Goal: Task Accomplishment & Management: Complete application form

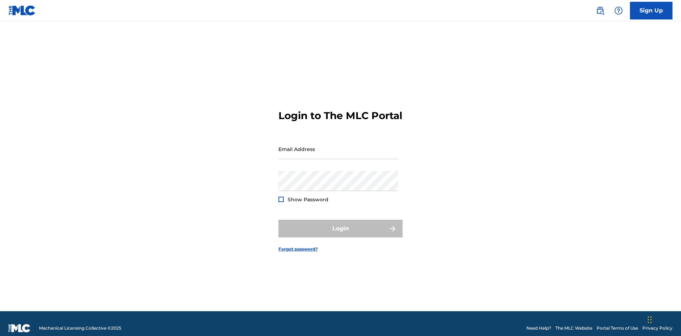
scroll to position [9, 0]
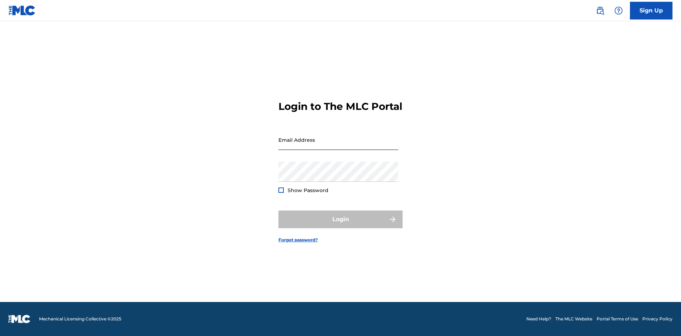
click at [338, 146] on input "Email Address" at bounding box center [338, 140] width 120 height 20
type input "Duke.McTesterson@gmail.com"
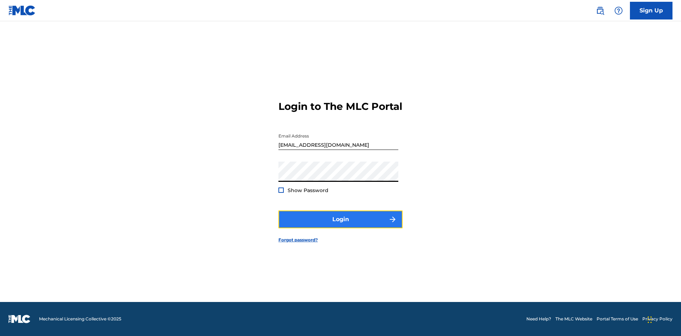
click at [340, 225] on button "Login" at bounding box center [340, 220] width 124 height 18
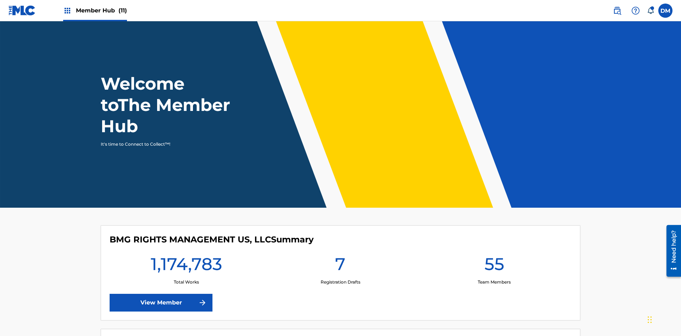
click at [95, 10] on span "Member Hub (11)" at bounding box center [101, 10] width 51 height 8
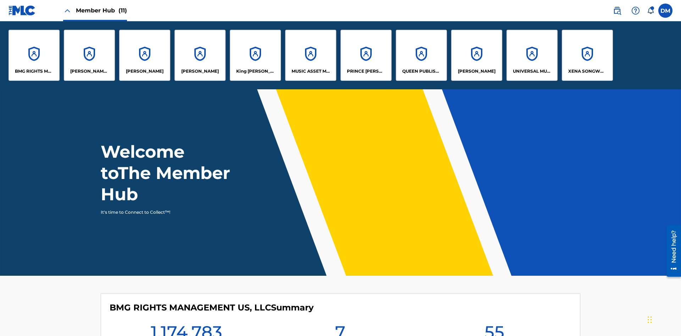
scroll to position [26, 0]
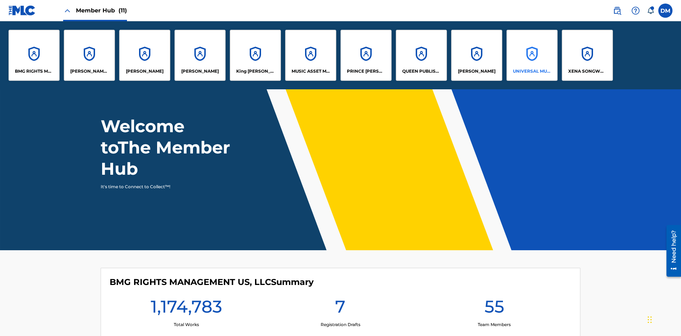
click at [531, 71] on p "UNIVERSAL MUSIC PUB GROUP" at bounding box center [532, 71] width 39 height 6
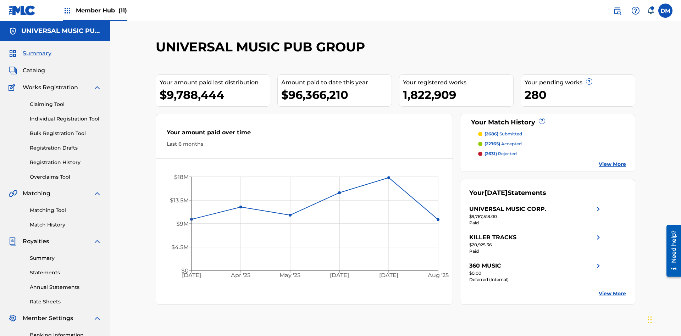
scroll to position [73, 0]
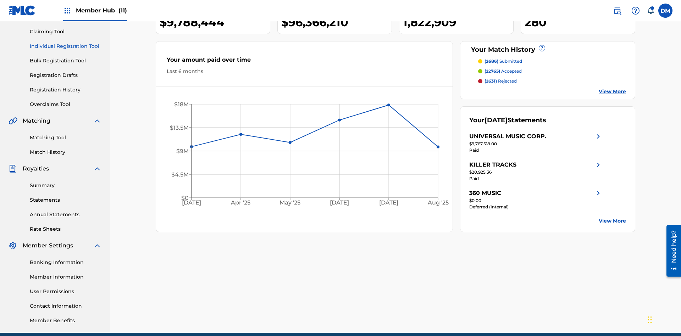
click at [66, 46] on link "Individual Registration Tool" at bounding box center [66, 46] width 72 height 7
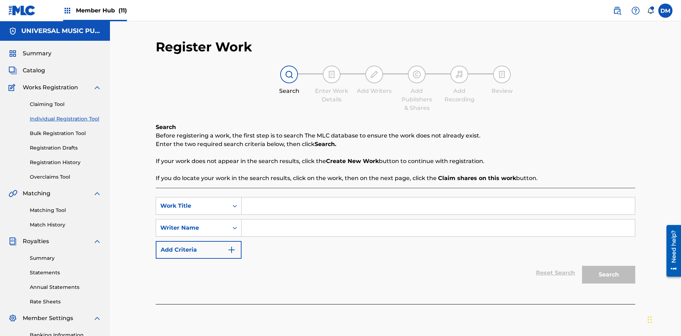
scroll to position [104, 0]
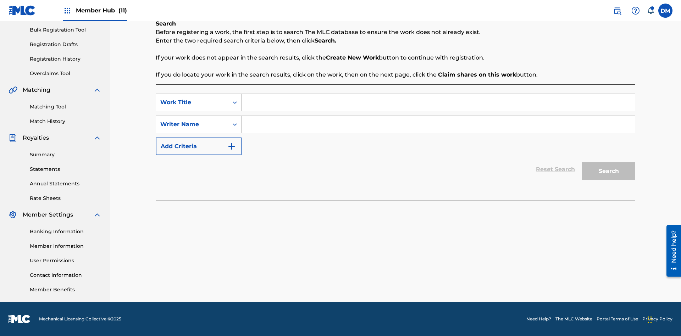
click at [438, 102] on input "Search Form" at bounding box center [437, 102] width 393 height 17
type input "Save At Writer-Add Writers Page Prior To Adding Writers"
click at [438, 124] on input "Search Form" at bounding box center [437, 124] width 393 height 17
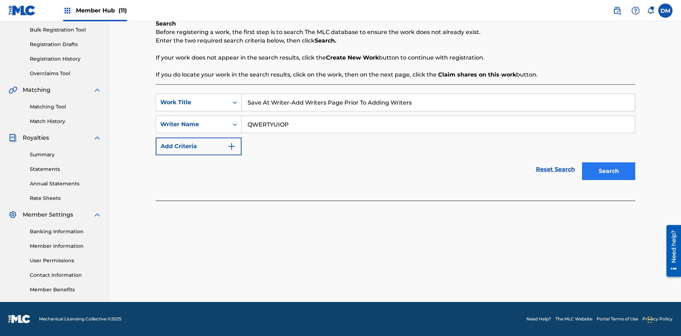
type input "QWERTYUIOP"
click at [608, 171] on button "Search" at bounding box center [608, 171] width 53 height 18
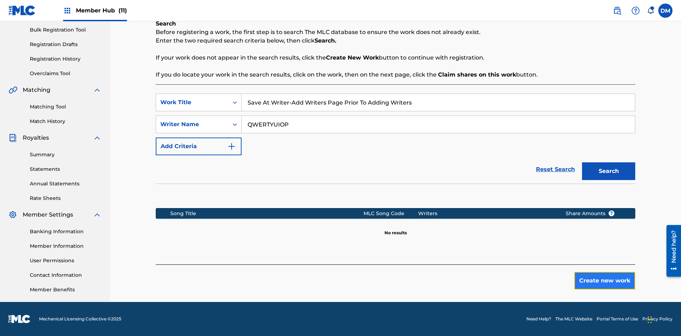
click at [604, 281] on button "Create new work" at bounding box center [604, 281] width 61 height 18
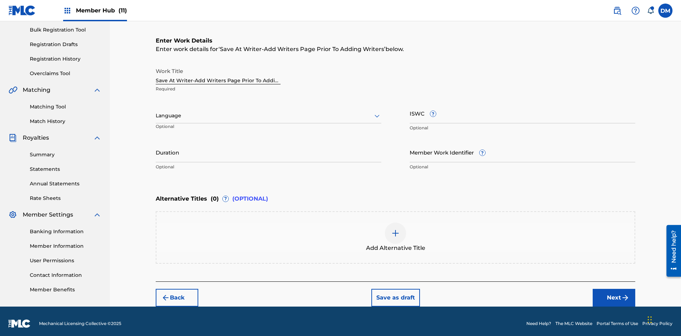
scroll to position [108, 0]
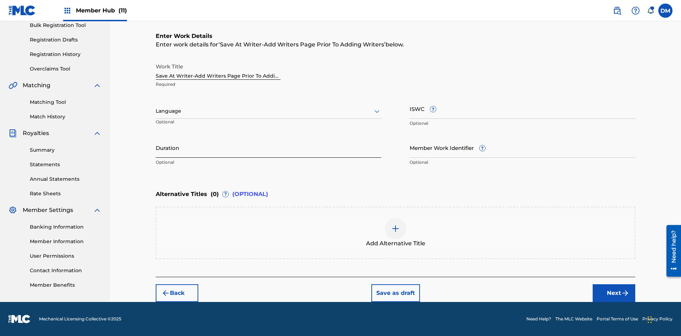
click at [268, 147] on input "Duration" at bounding box center [268, 148] width 225 height 20
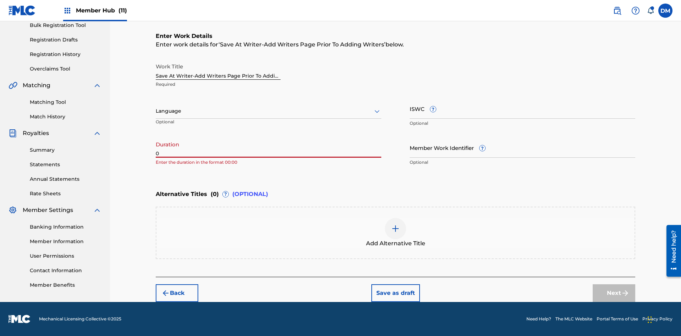
click at [268, 147] on input "0" at bounding box center [268, 148] width 225 height 20
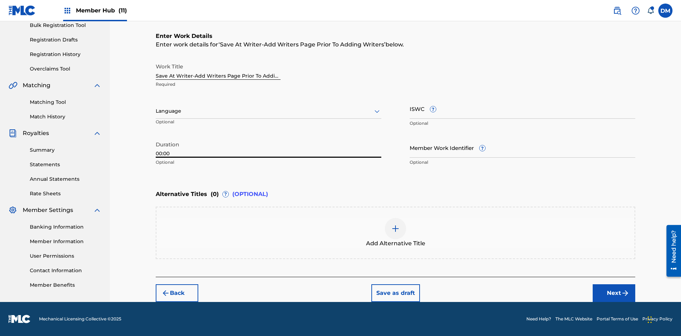
type input "00:00"
click at [377, 111] on icon at bounding box center [377, 111] width 9 height 9
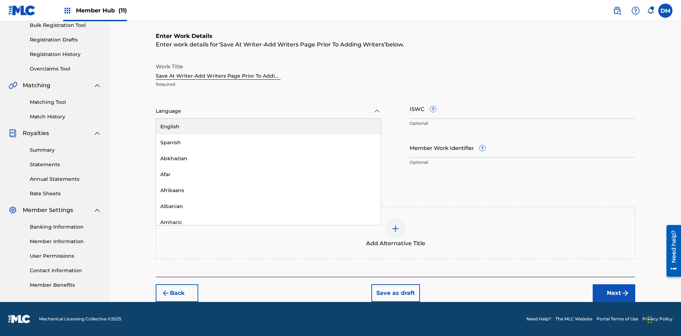
click at [268, 174] on div "Afar" at bounding box center [268, 175] width 225 height 16
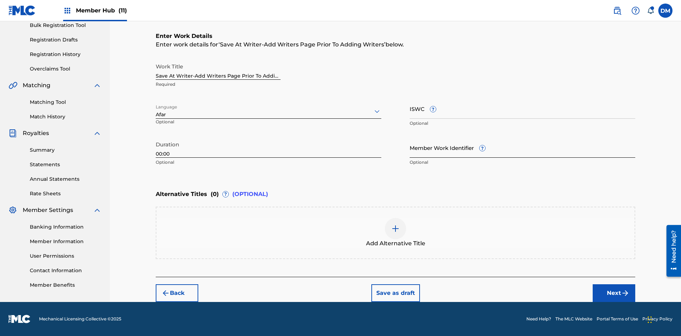
click at [522, 147] on input "Member Work Identifier ?" at bounding box center [521, 148] width 225 height 20
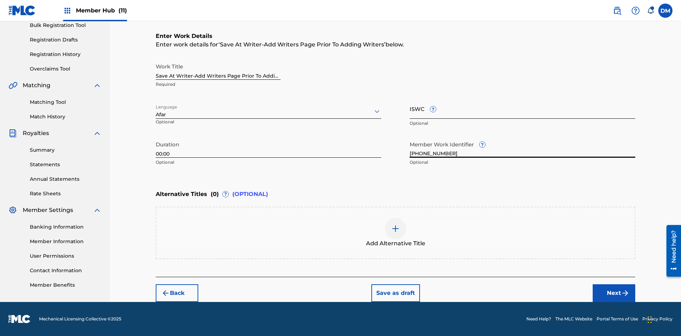
type input "2025.09.19.05"
click at [522, 108] on input "ISWC ?" at bounding box center [521, 109] width 225 height 20
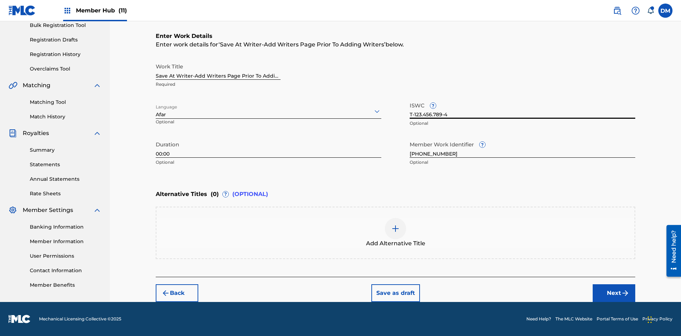
scroll to position [0, 0]
type input "T-123.456.789-4"
click at [395, 233] on img at bounding box center [395, 228] width 9 height 9
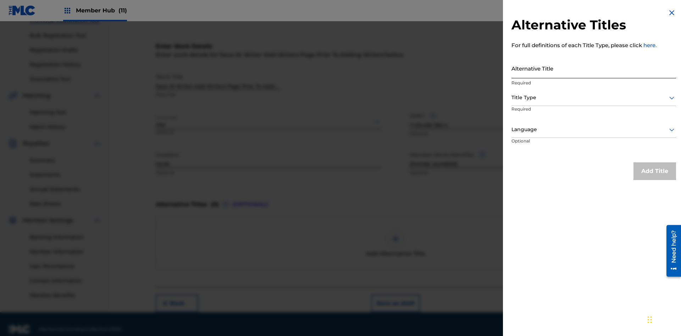
click at [593, 68] on input "Alternative Title" at bounding box center [593, 68] width 164 height 20
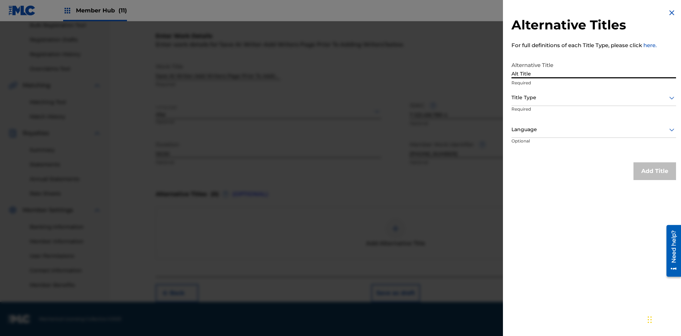
type input "Alt Title"
click at [593, 97] on div at bounding box center [593, 97] width 164 height 9
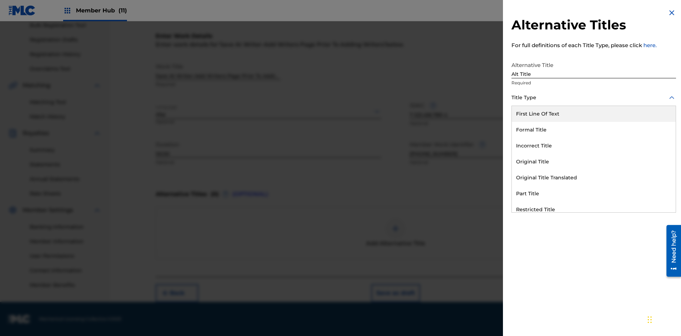
click at [593, 162] on div "Original Title" at bounding box center [593, 162] width 164 height 16
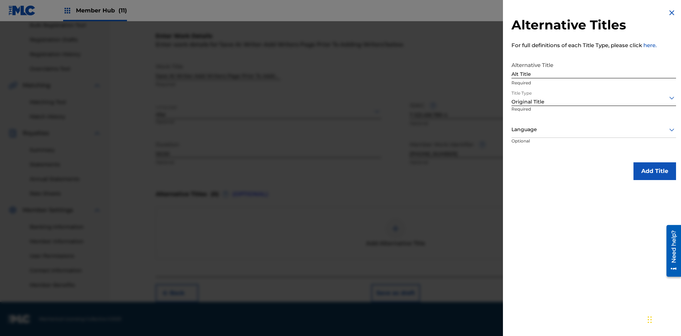
click at [593, 129] on div at bounding box center [593, 129] width 164 height 9
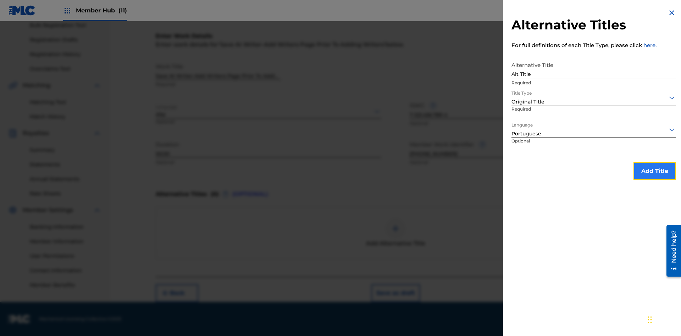
click at [654, 171] on button "Add Title" at bounding box center [654, 171] width 43 height 18
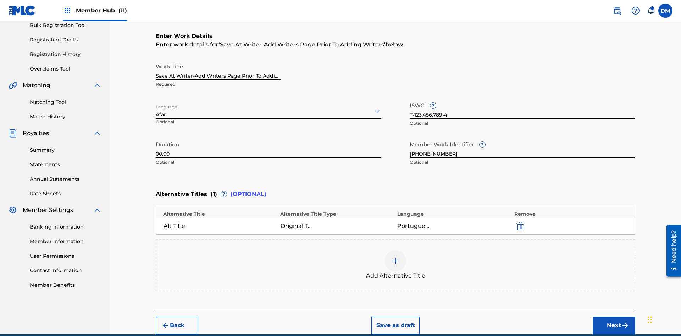
scroll to position [140, 0]
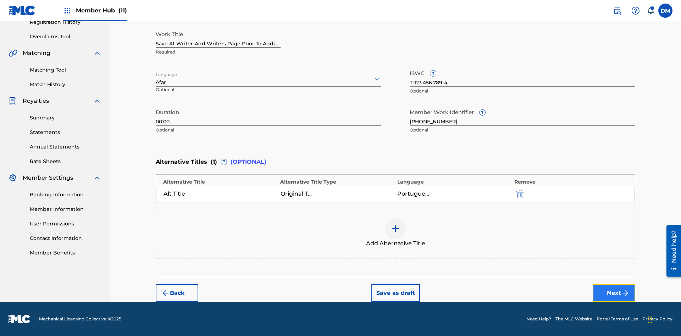
click at [614, 293] on button "Next" at bounding box center [613, 293] width 43 height 18
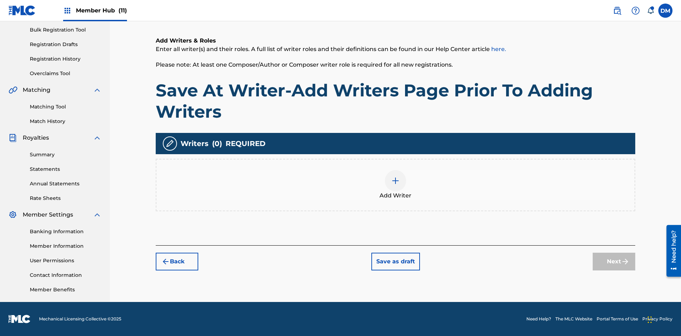
scroll to position [104, 0]
click at [395, 261] on button "Save as draft" at bounding box center [395, 262] width 49 height 18
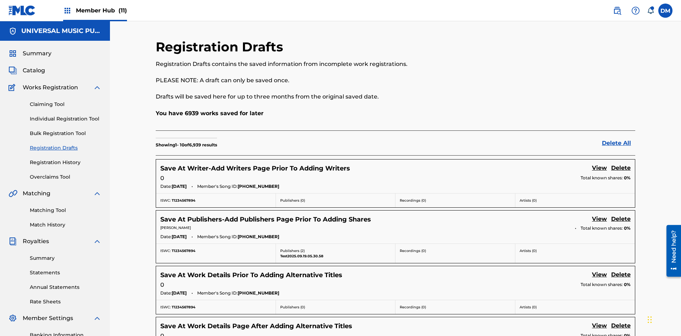
scroll to position [121, 0]
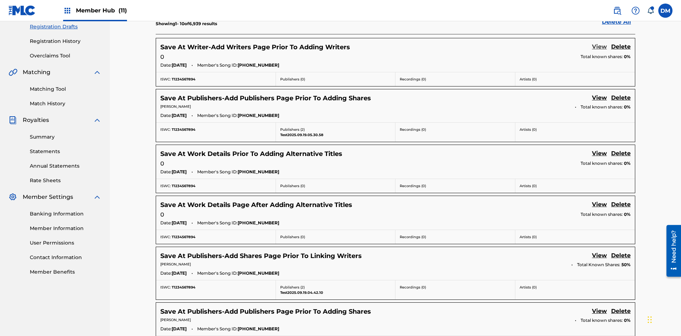
click at [599, 47] on link "View" at bounding box center [599, 48] width 15 height 10
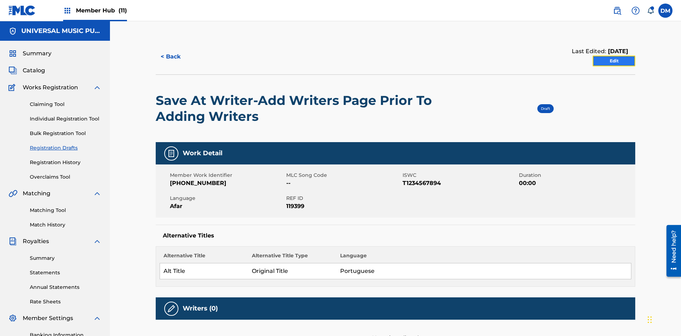
click at [614, 56] on link "Edit" at bounding box center [613, 61] width 43 height 11
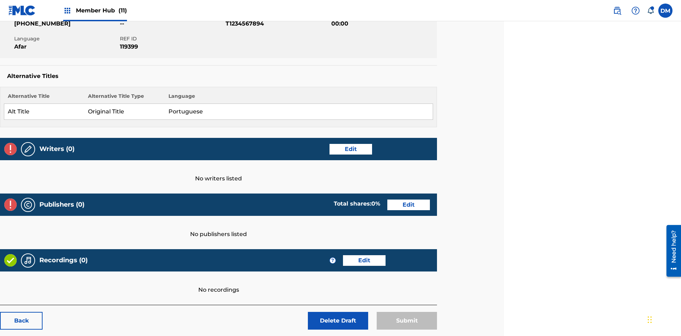
scroll to position [111, 177]
